Goal: Information Seeking & Learning: Find specific fact

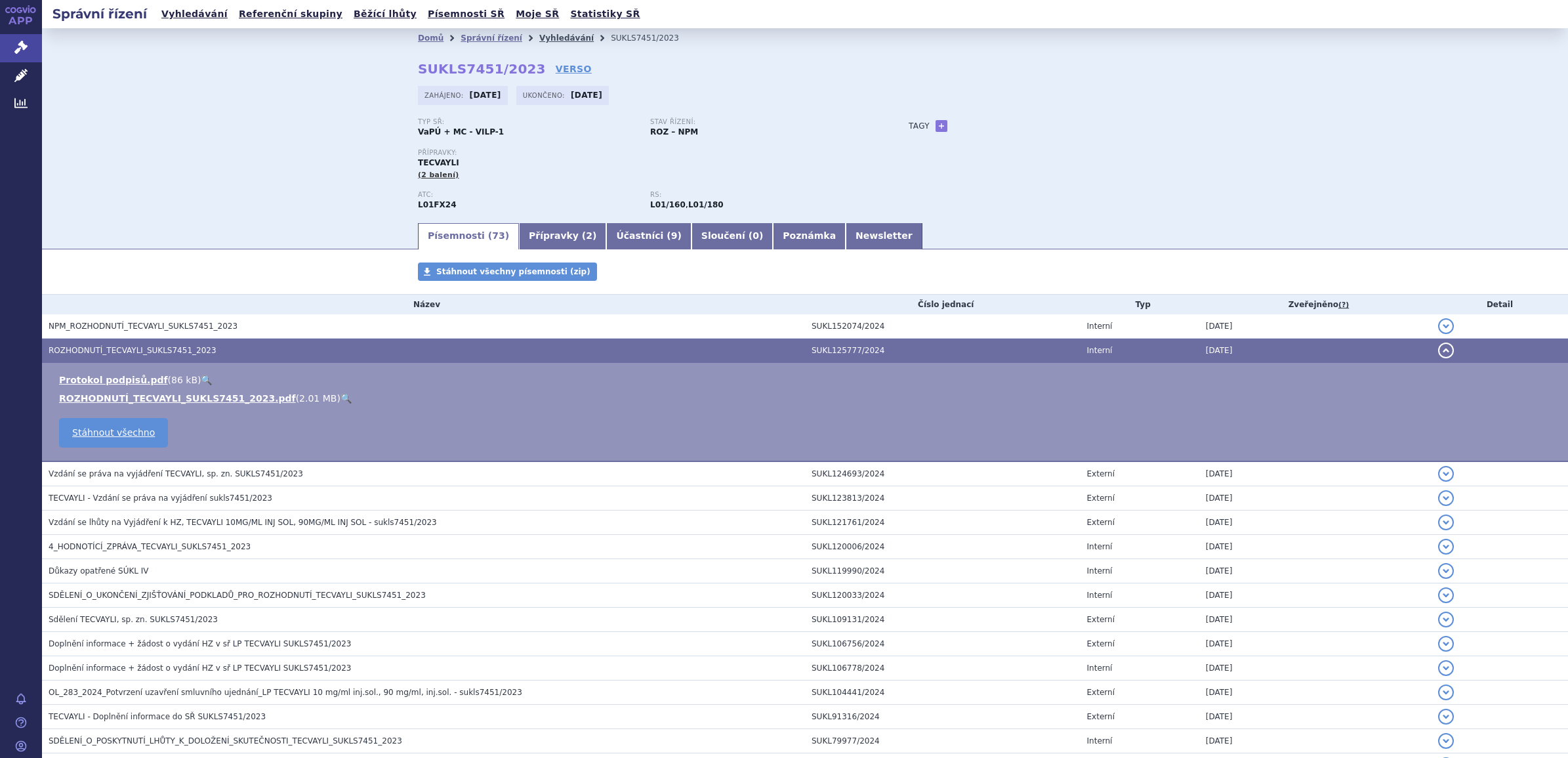
click at [539, 37] on link "Vyhledávání" at bounding box center [566, 38] width 54 height 9
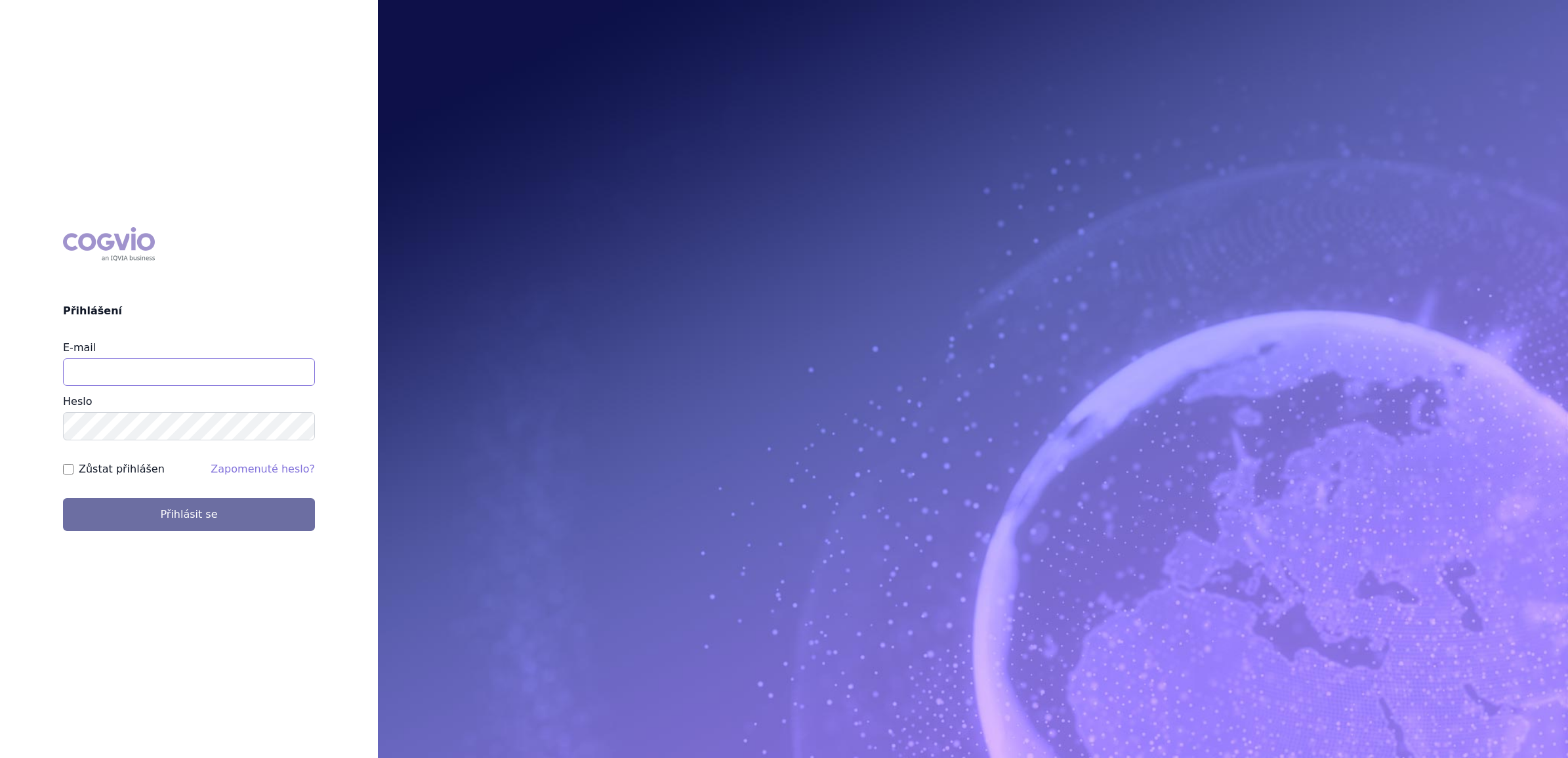
click at [179, 370] on input "E-mail" at bounding box center [189, 372] width 252 height 28
type input "martin.brunclik@sanofi.com"
drag, startPoint x: 120, startPoint y: 464, endPoint x: 119, endPoint y: 476, distance: 12.0
click at [119, 469] on label "Zůstat přihlášen" at bounding box center [122, 470] width 86 height 16
click at [74, 469] on input "Zůstat přihlášen" at bounding box center [68, 469] width 11 height 11
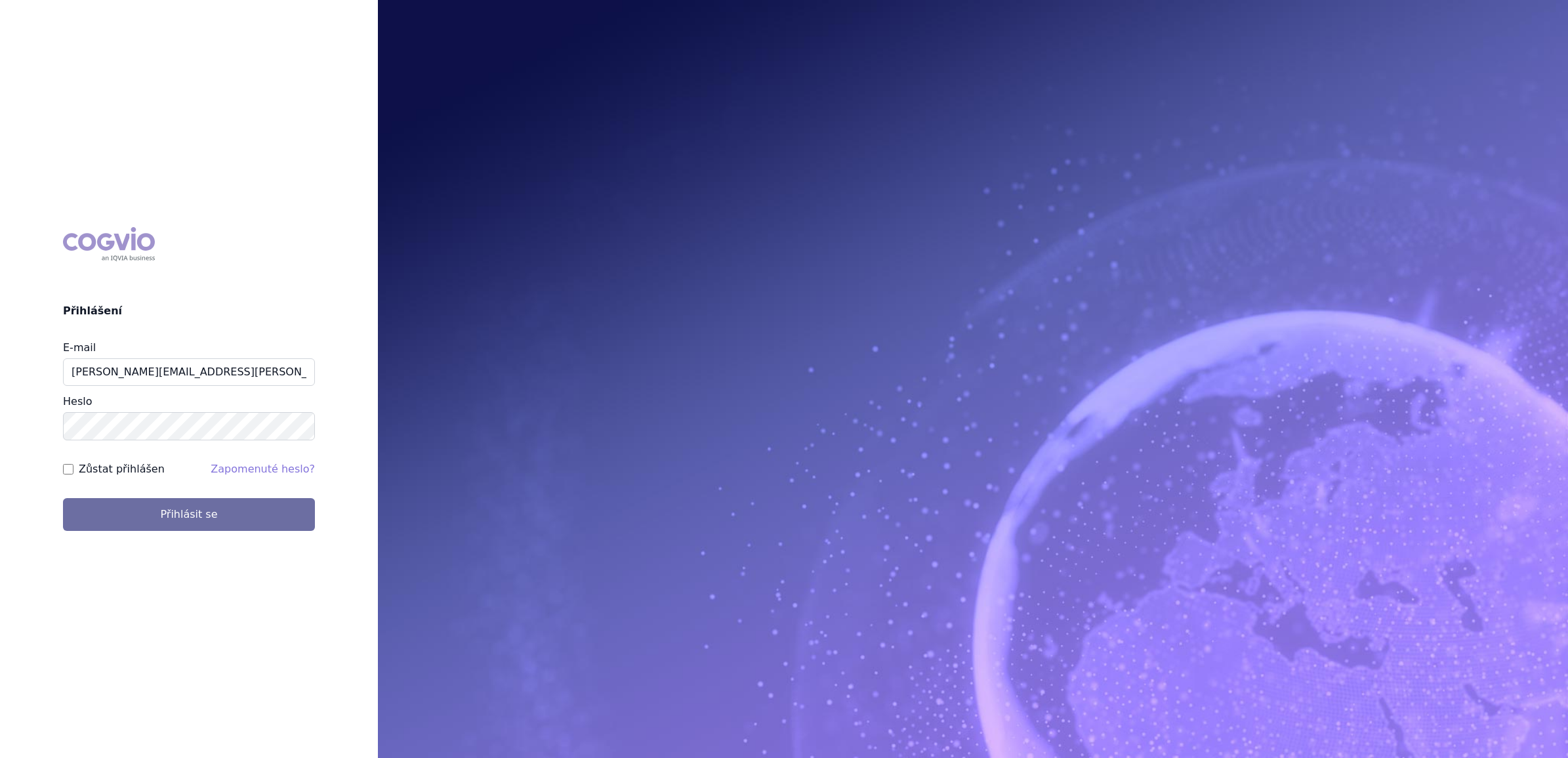
checkbox input "true"
click at [125, 518] on button "Přihlásit se" at bounding box center [189, 514] width 252 height 33
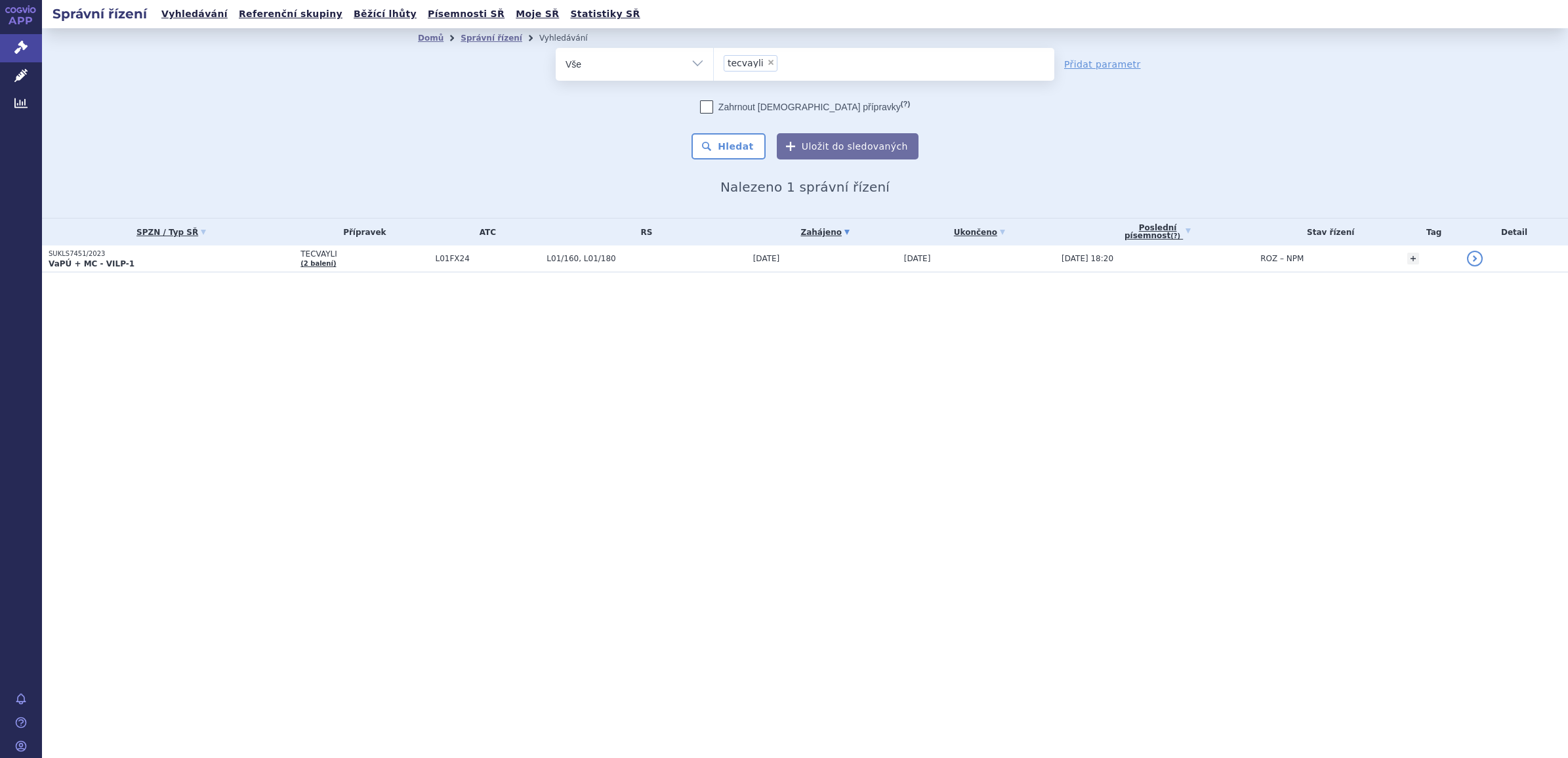
click at [768, 67] on li "× tecvayli" at bounding box center [750, 63] width 54 height 17
click at [714, 67] on select "tecvayli" at bounding box center [713, 63] width 1 height 33
click at [769, 60] on li "× tecvayli" at bounding box center [750, 63] width 54 height 17
click at [714, 60] on select "tecvayli" at bounding box center [713, 63] width 1 height 33
click at [767, 60] on span "×" at bounding box center [771, 62] width 8 height 8
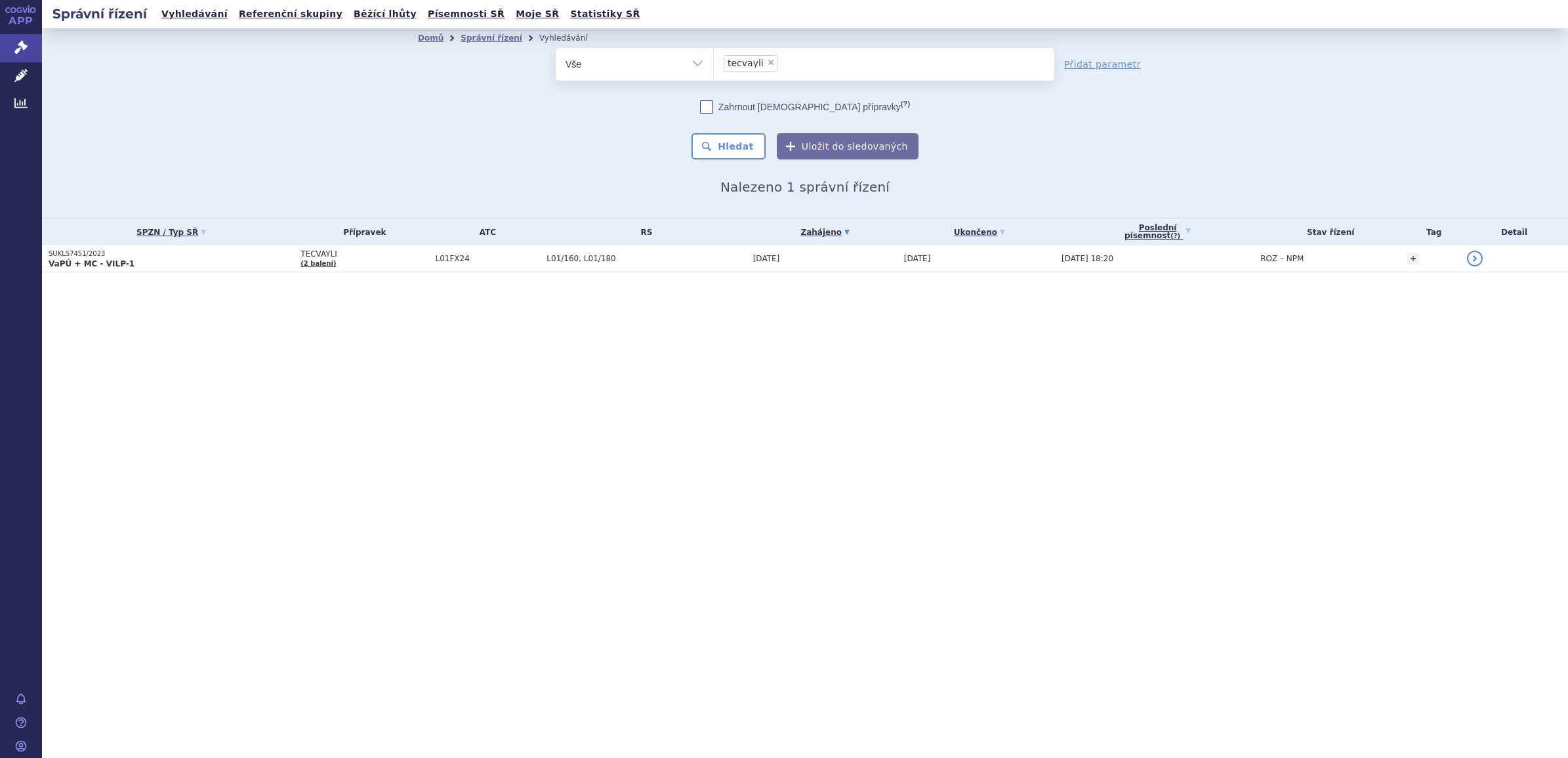
click at [714, 60] on select "tecvayli" at bounding box center [713, 63] width 1 height 33
select select
click at [477, 35] on link "Správní řízení" at bounding box center [491, 38] width 62 height 9
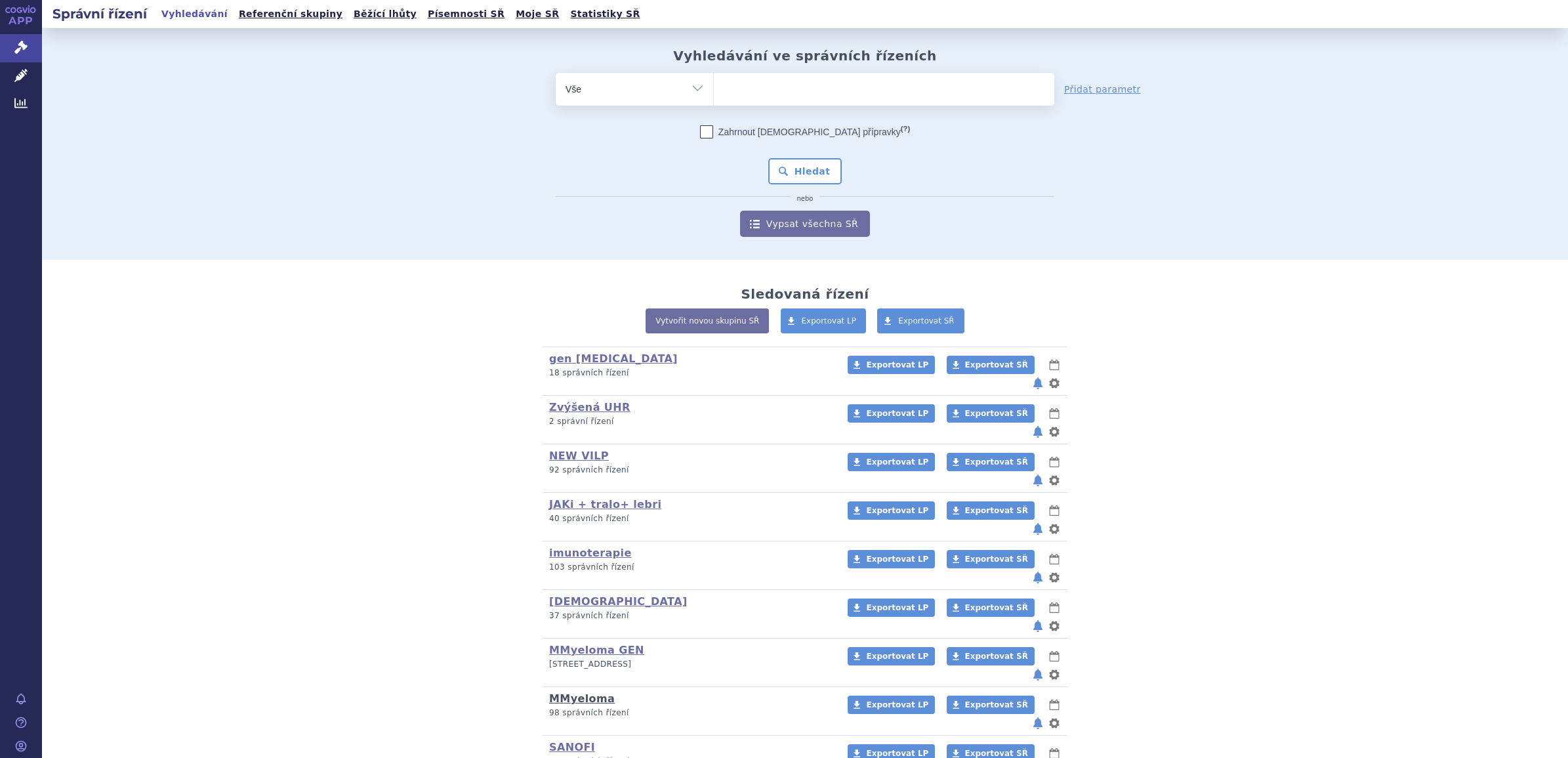
click at [577, 693] on link "MMyeloma" at bounding box center [582, 699] width 66 height 12
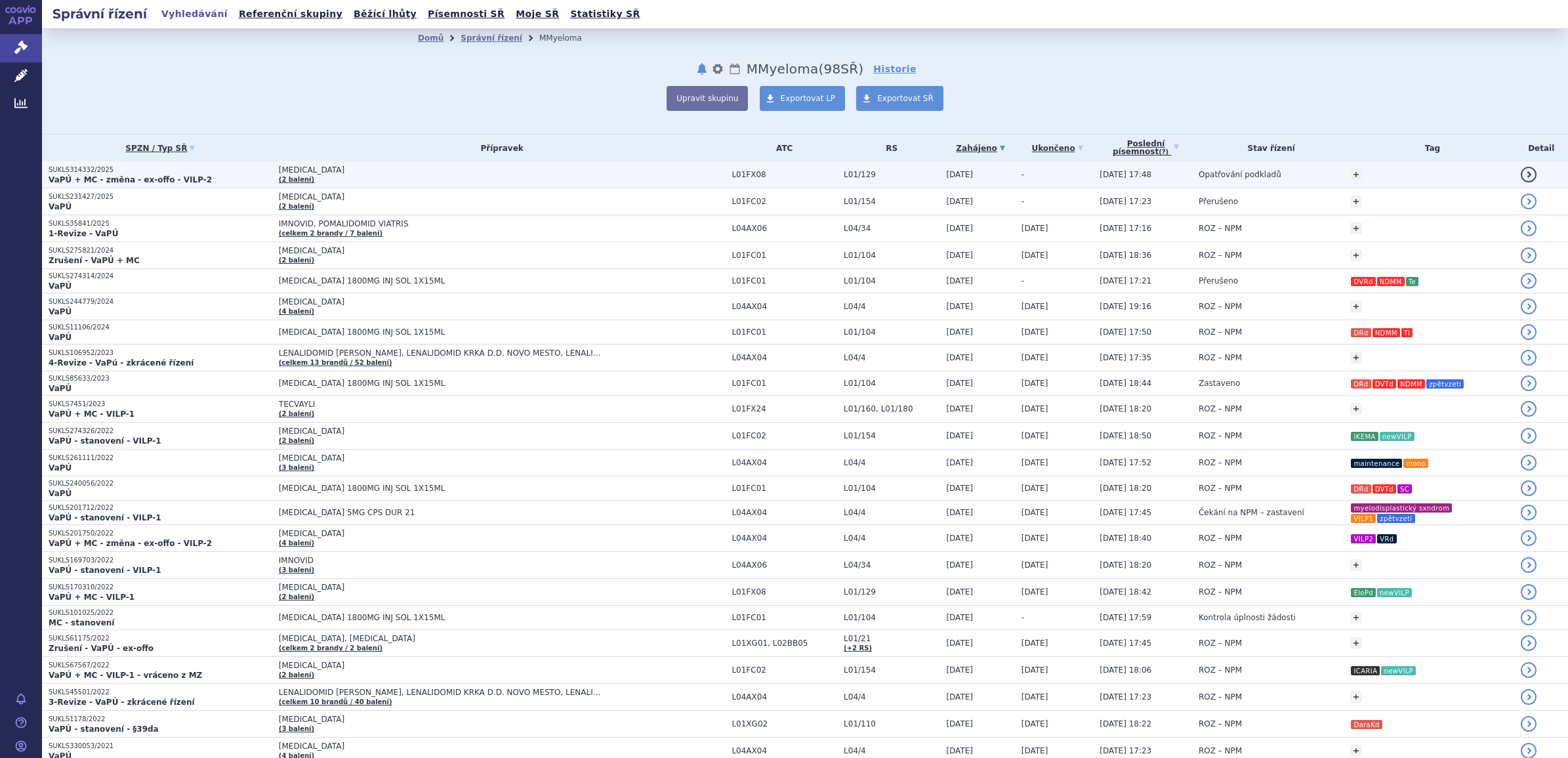
click at [279, 169] on span "[MEDICAL_DATA]" at bounding box center [442, 170] width 328 height 9
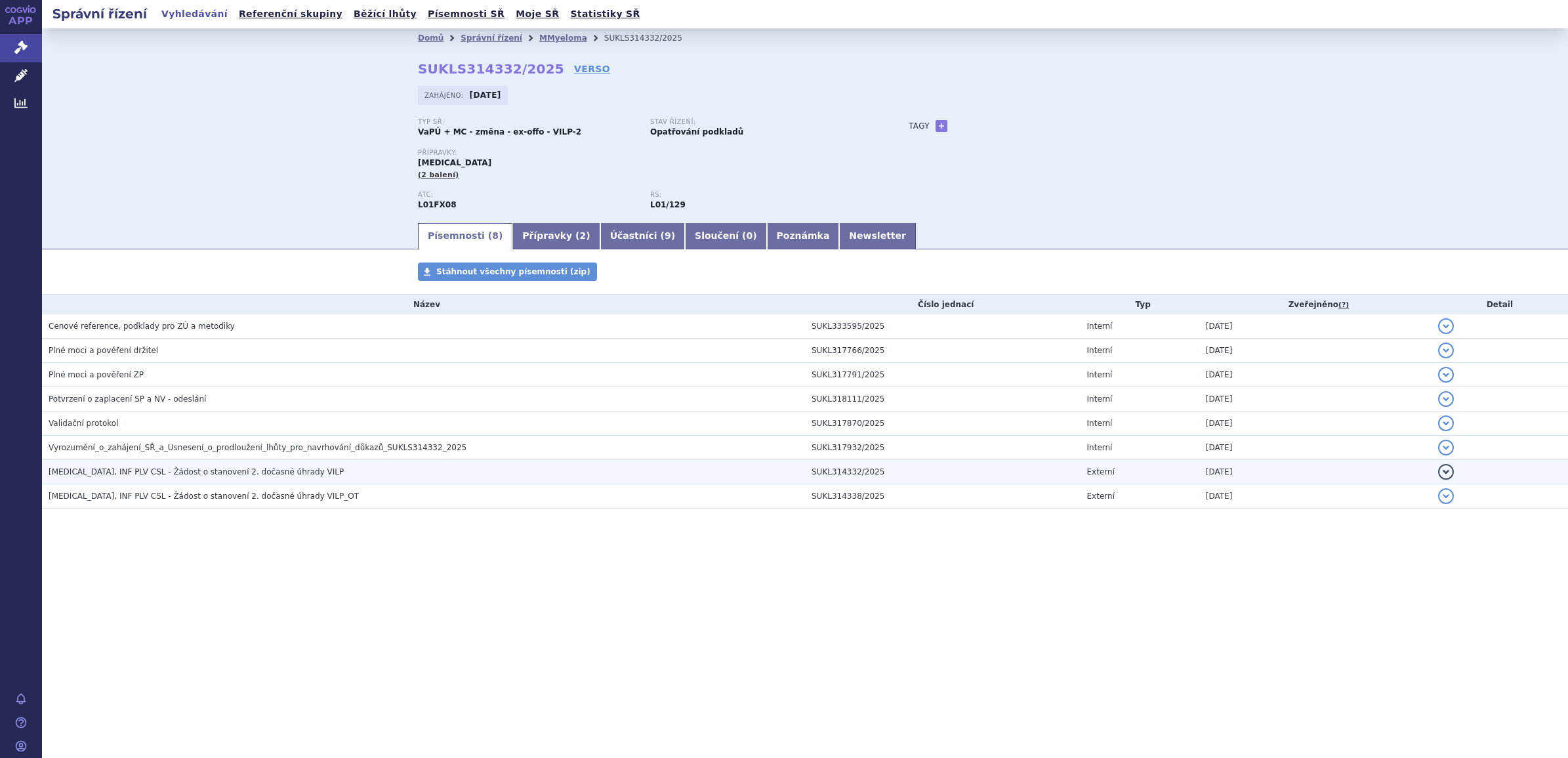
click at [130, 475] on span "[MEDICAL_DATA], INF PLV CSL - Žádost o stanovení 2. dočasné úhrady VILP" at bounding box center [196, 472] width 295 height 9
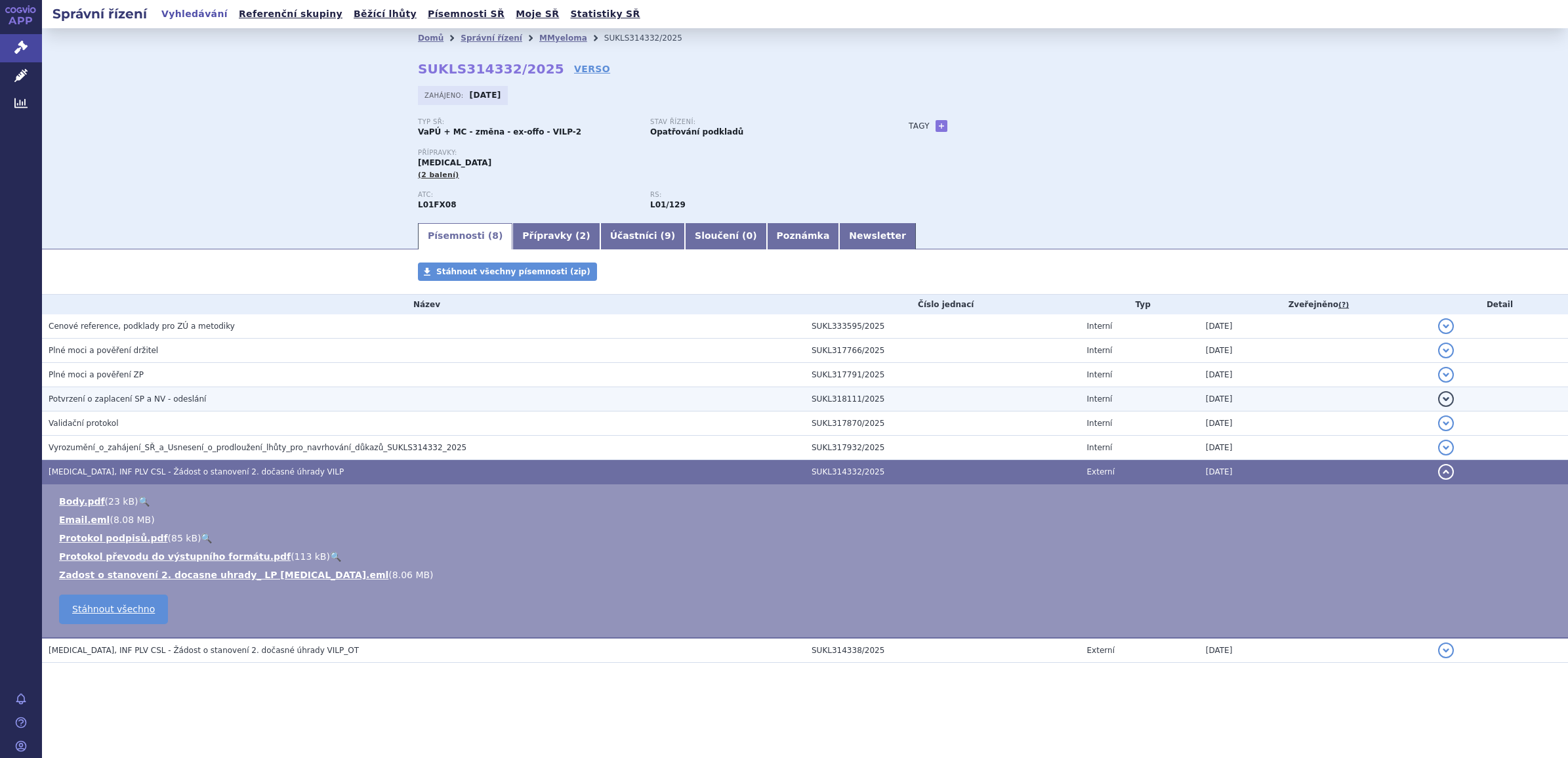
click at [120, 395] on span "Potvrzení o zaplacení SP a NV - odeslání" at bounding box center [127, 399] width 158 height 9
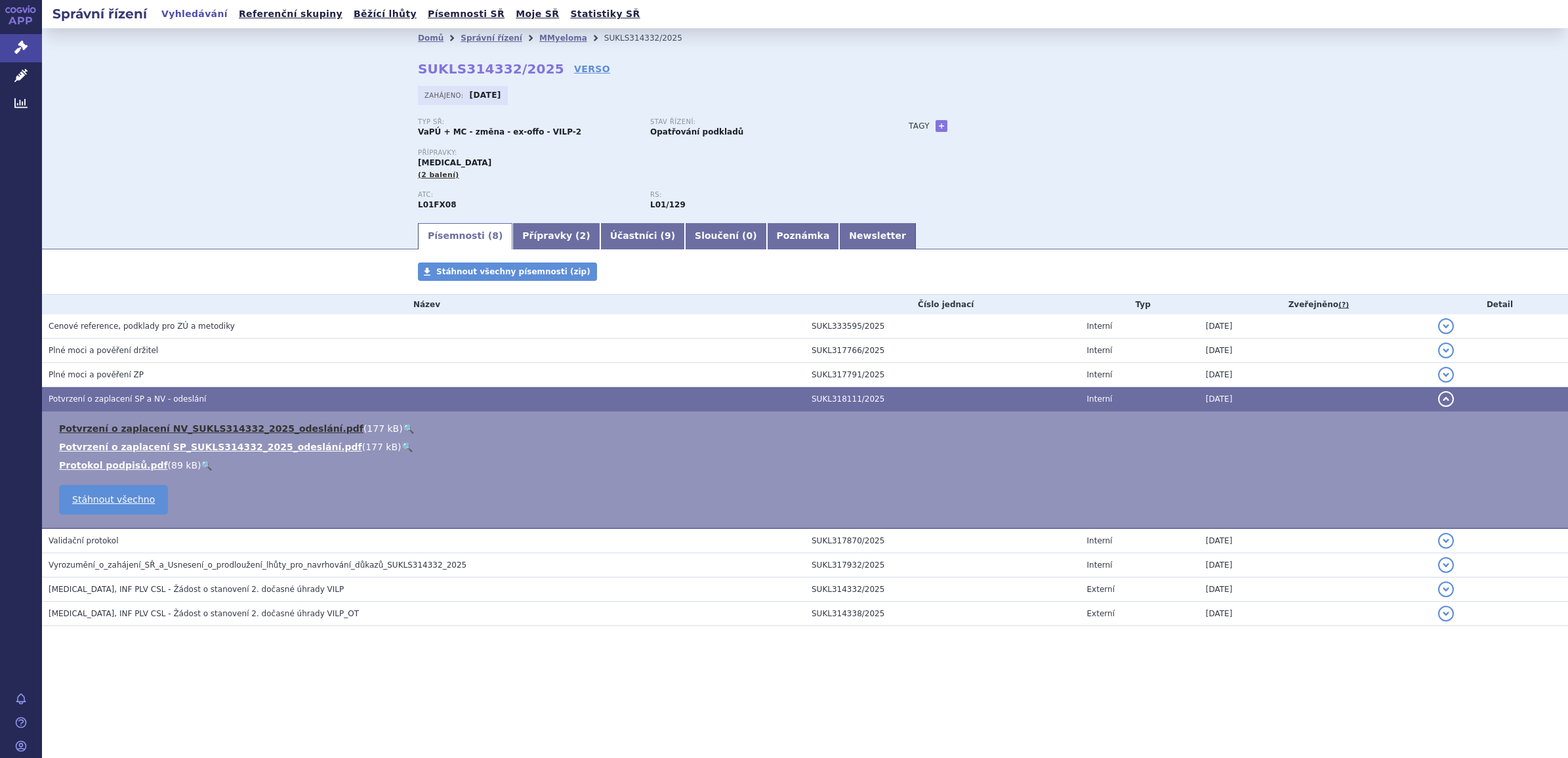
click at [74, 430] on link "Potvrzení o zaplacení NV_SUKLS314332_2025_odeslání.pdf" at bounding box center [211, 429] width 305 height 11
click at [80, 443] on link "Potvrzení o zaplacení SP_SUKLS314332_2025_odeslání.pdf" at bounding box center [211, 447] width 303 height 11
